Goal: Entertainment & Leisure: Consume media (video, audio)

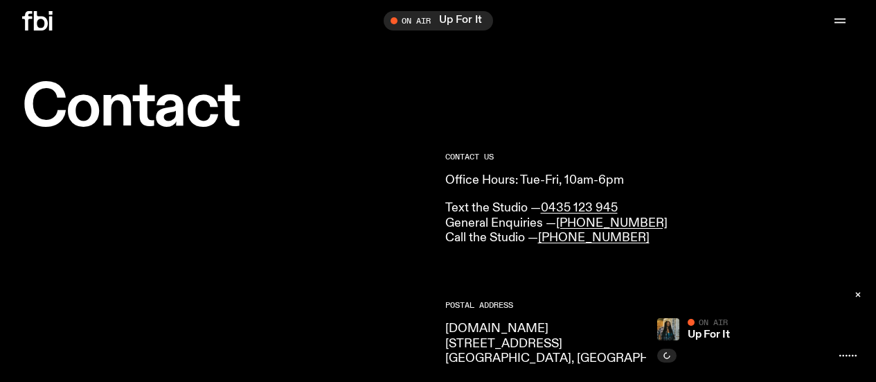
scroll to position [202, 0]
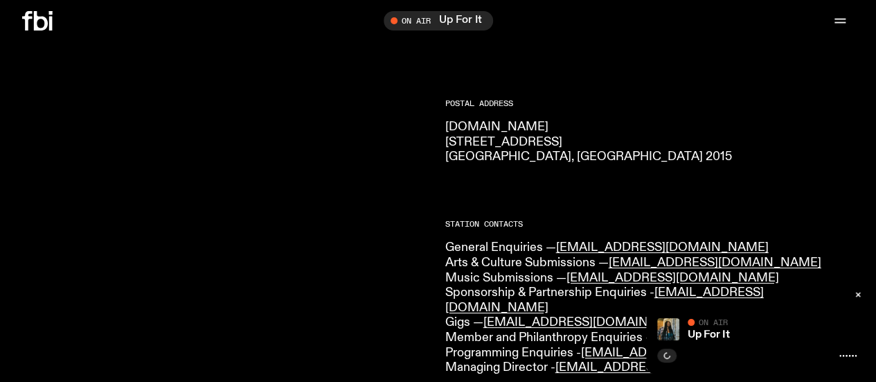
click at [37, 25] on icon at bounding box center [37, 20] width 30 height 19
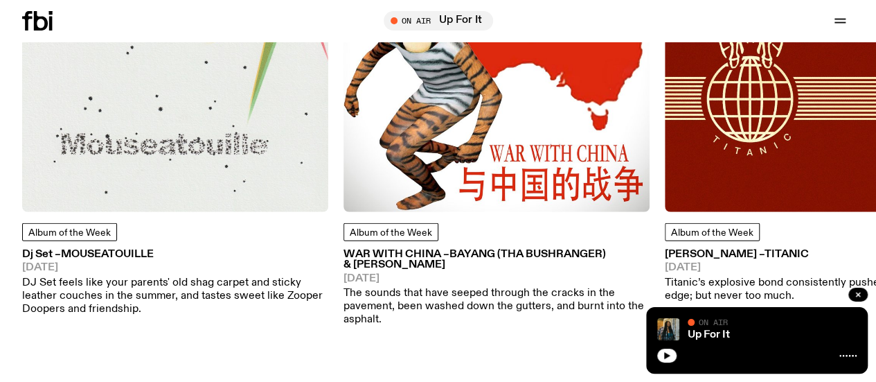
scroll to position [1447, 0]
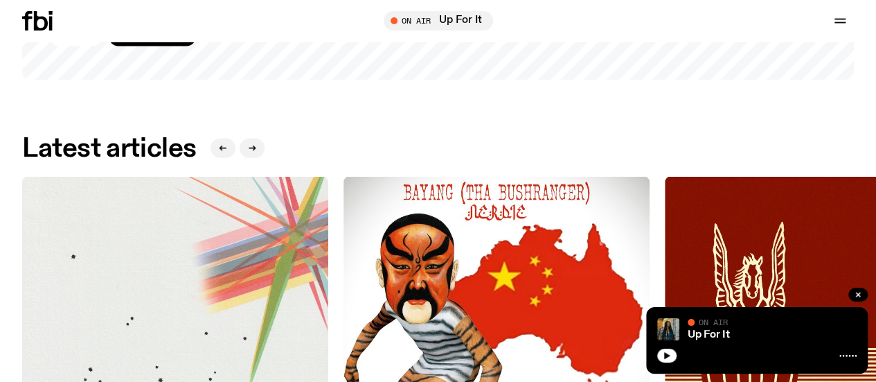
click at [0, 0] on link "Schedule" at bounding box center [0, 0] width 0 height 0
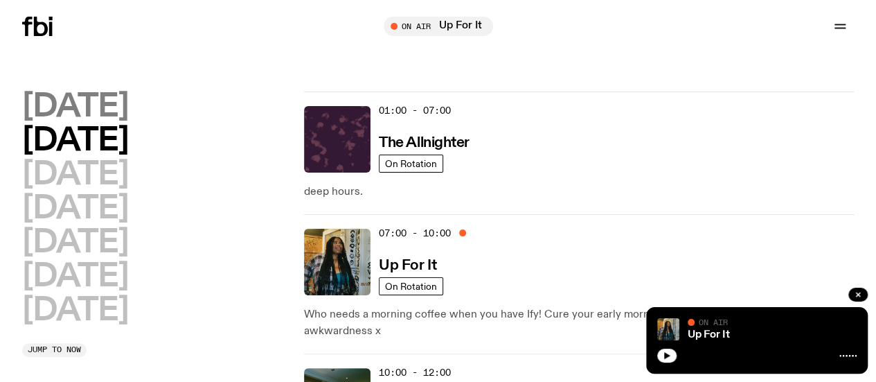
click at [128, 113] on h2 "[DATE]" at bounding box center [75, 106] width 106 height 31
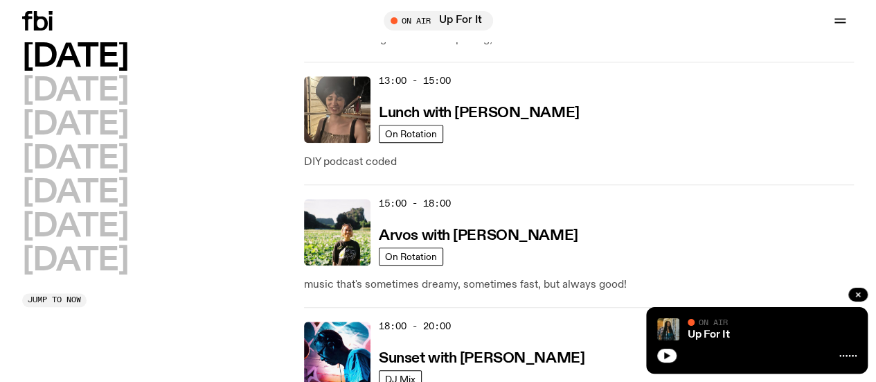
scroll to position [593, 0]
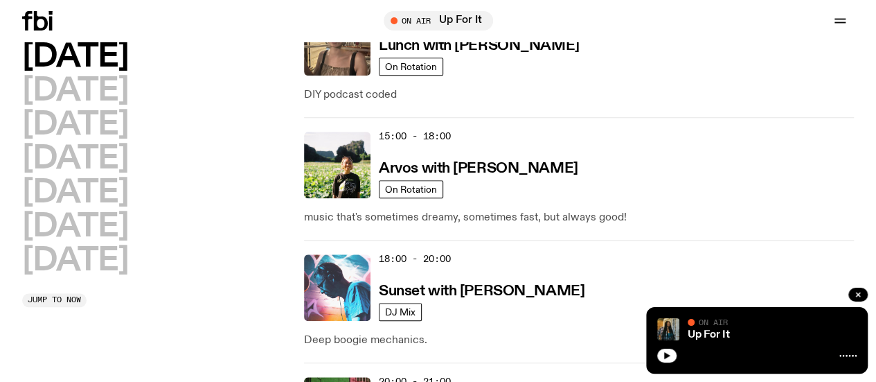
click at [334, 254] on img at bounding box center [337, 287] width 66 height 66
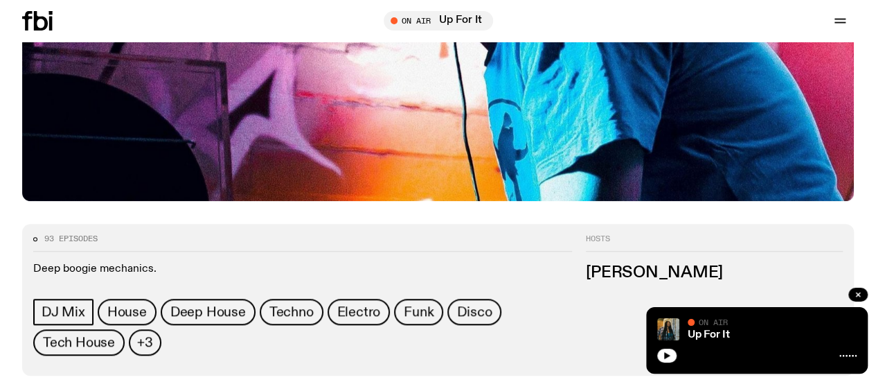
scroll to position [476, 0]
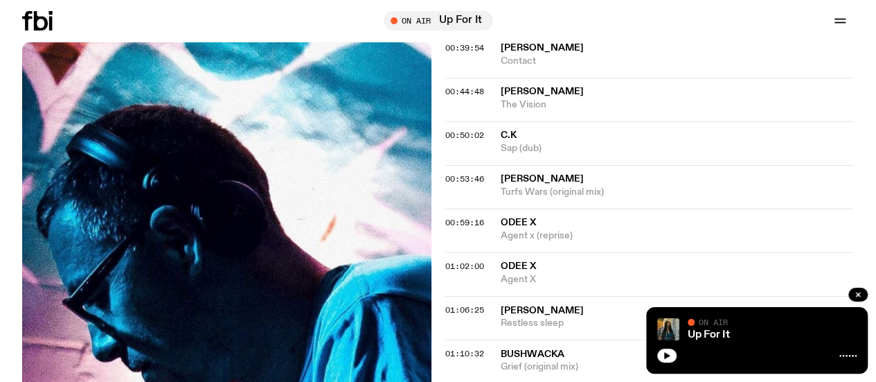
scroll to position [892, 0]
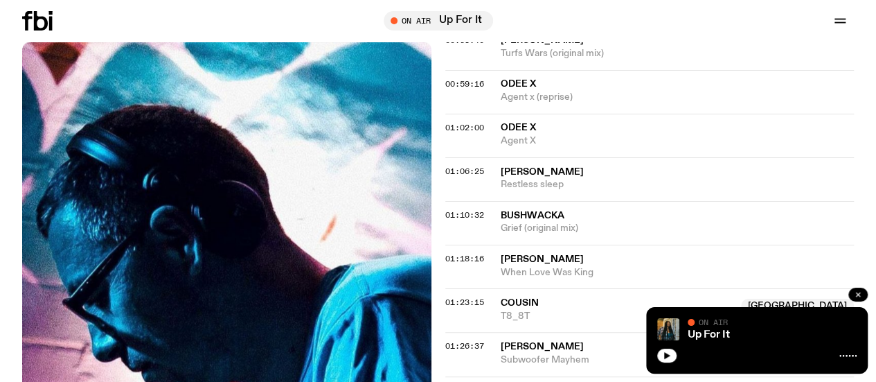
click at [857, 295] on icon "button" at bounding box center [858, 294] width 4 height 4
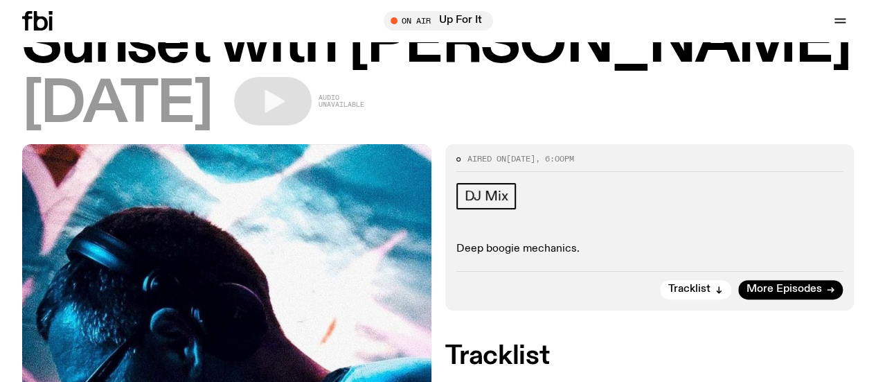
scroll to position [63, 0]
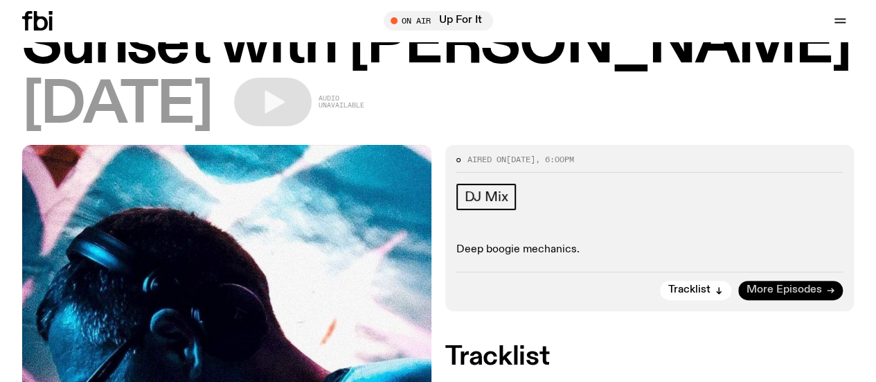
click at [780, 295] on span "More Episodes" at bounding box center [784, 290] width 75 height 10
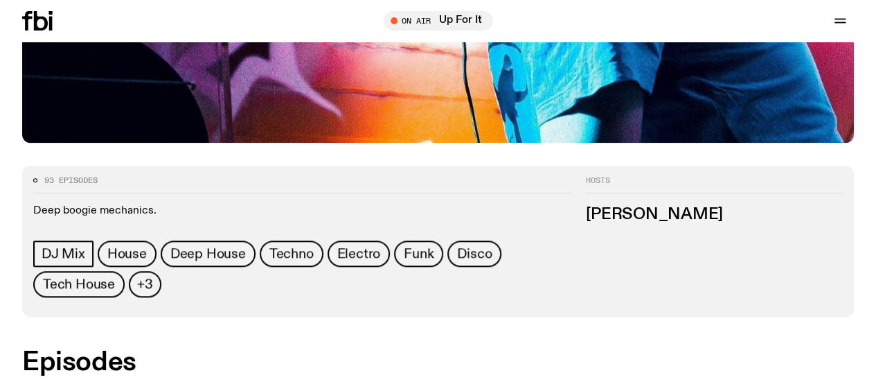
scroll to position [614, 0]
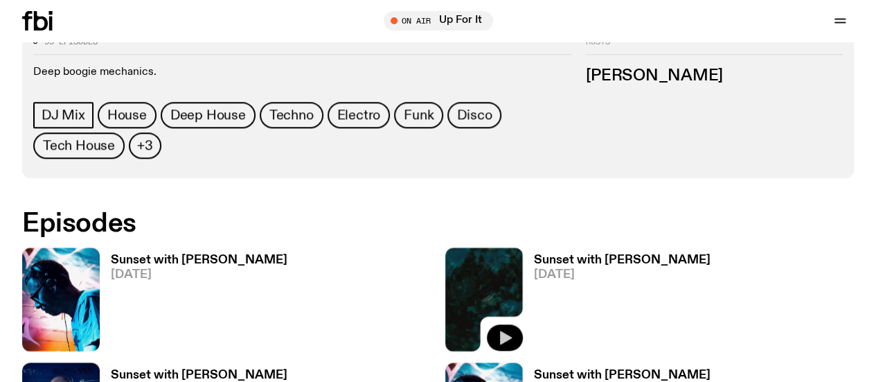
click at [500, 330] on icon "button" at bounding box center [506, 337] width 12 height 14
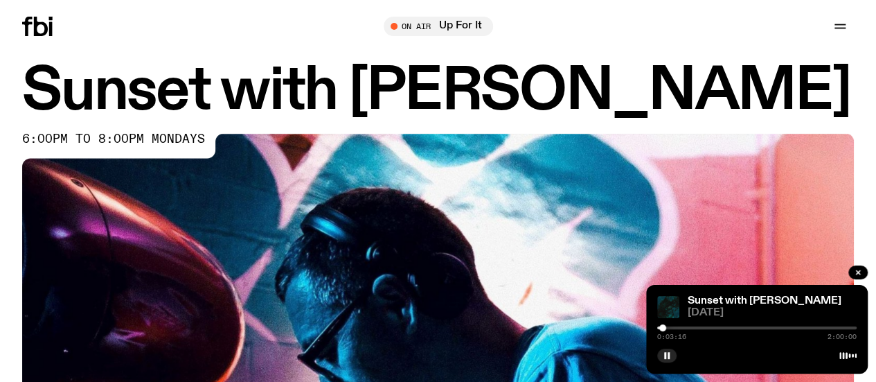
scroll to position [0, 0]
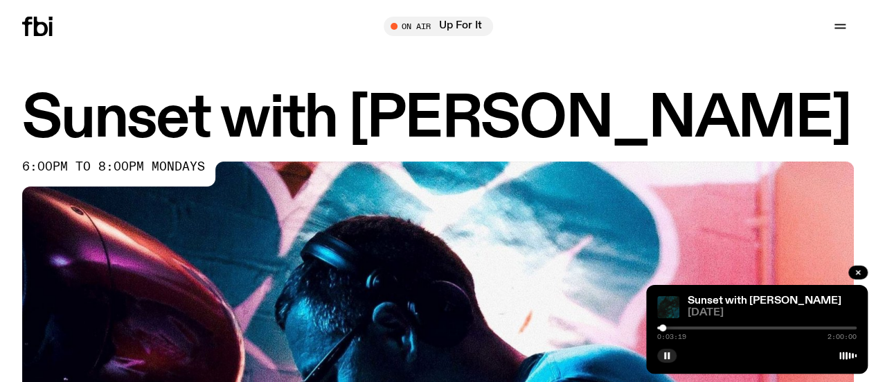
click at [0, 0] on icon "button" at bounding box center [0, 0] width 0 height 0
click at [0, 0] on link "Contact" at bounding box center [0, 0] width 0 height 0
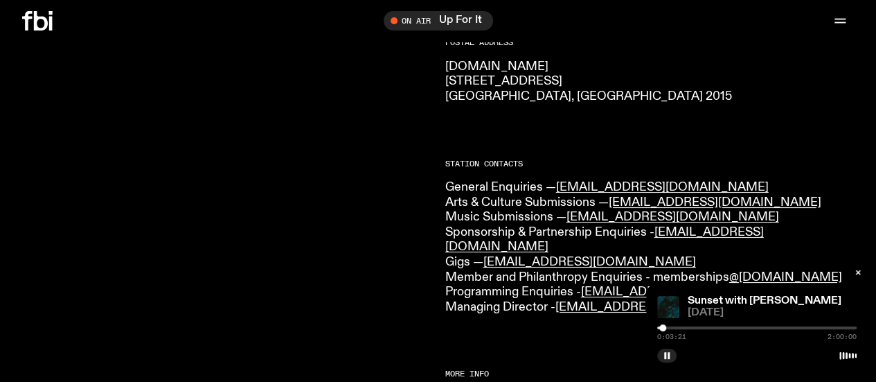
scroll to position [267, 0]
